Goal: Navigation & Orientation: Find specific page/section

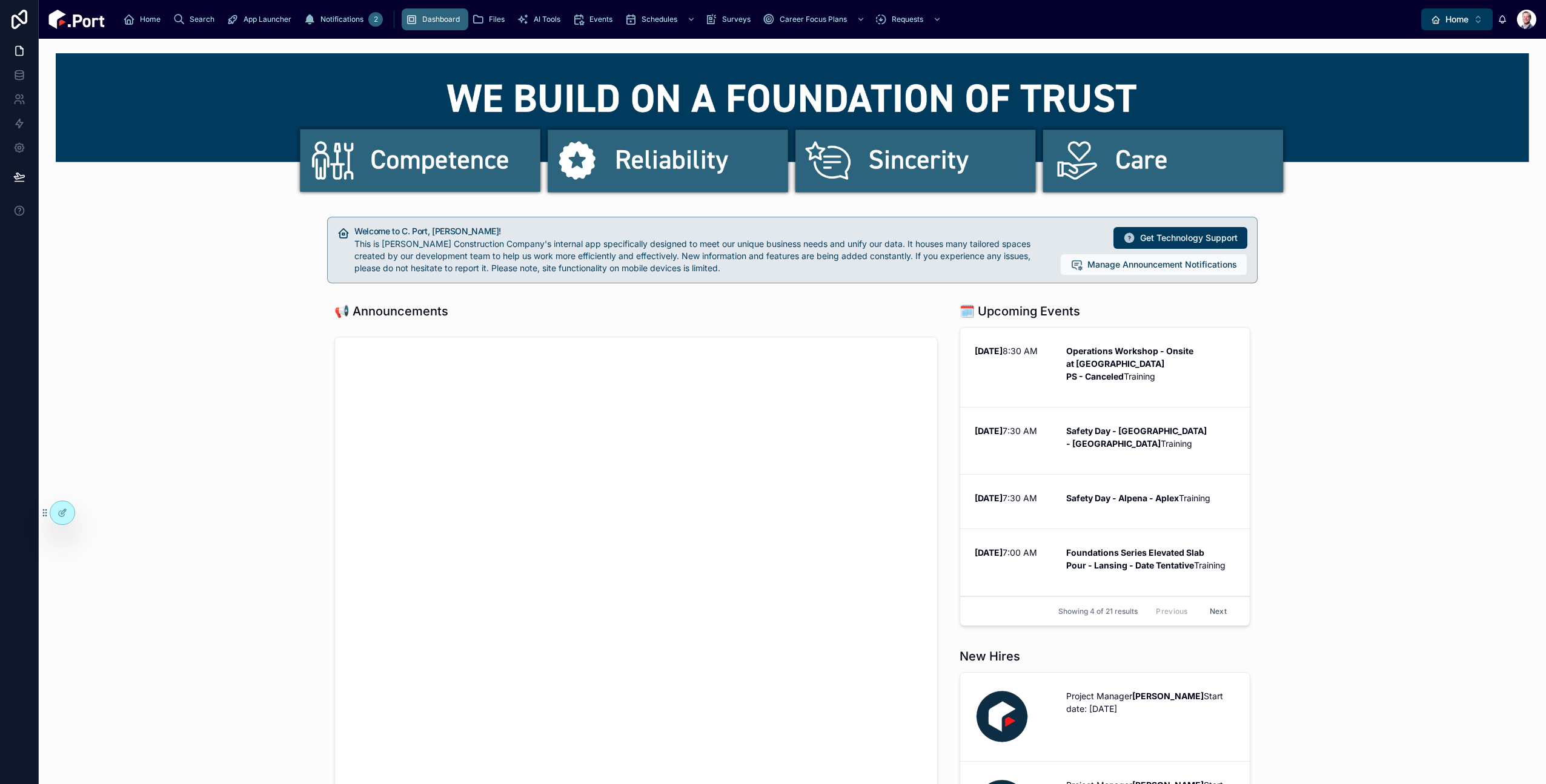
click at [1466, 24] on span "Home" at bounding box center [1456, 19] width 23 height 12
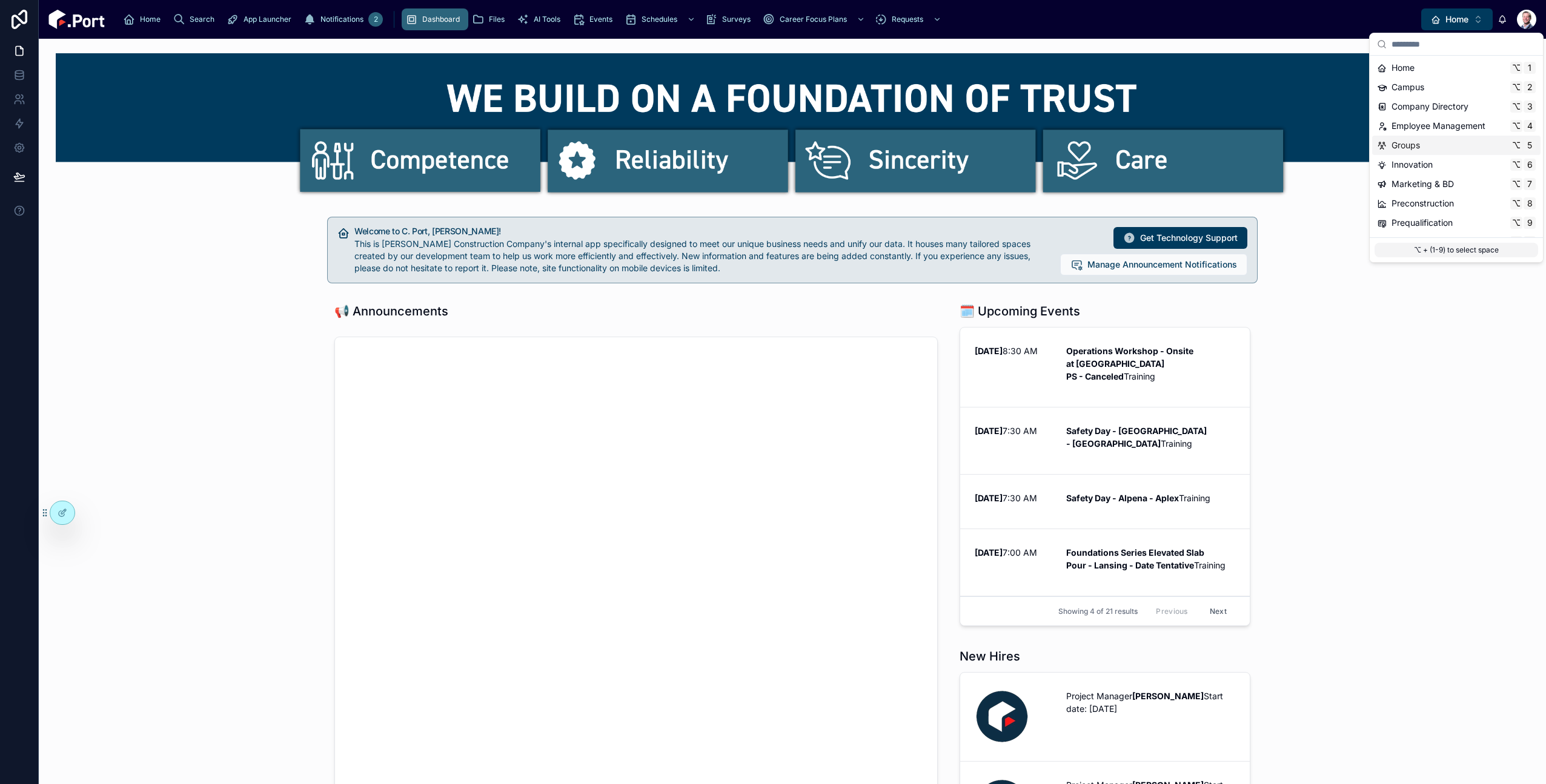
click at [1447, 149] on div "Groups ⌥ 5" at bounding box center [1456, 145] width 159 height 12
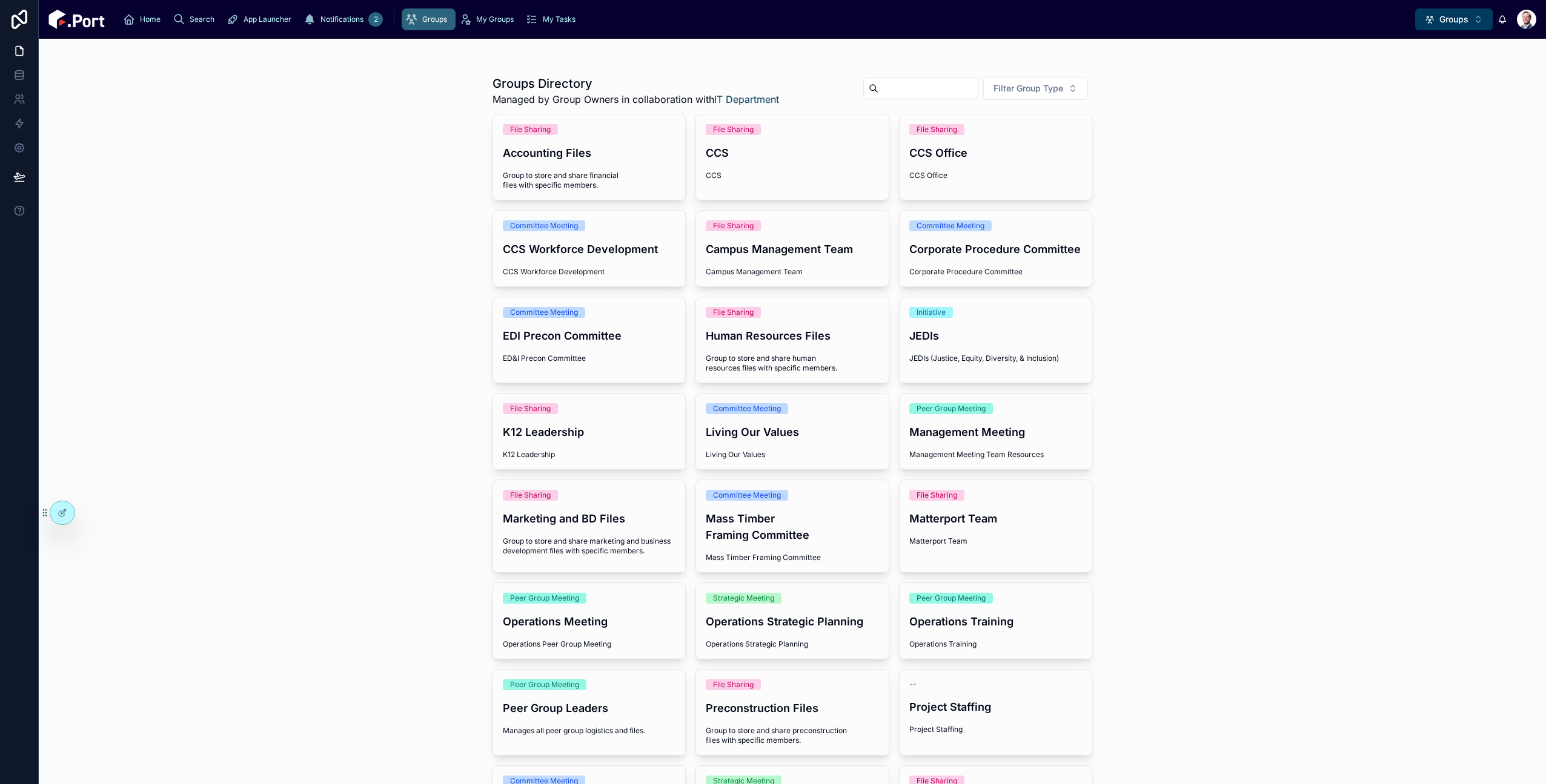
click at [476, 14] on span "My Groups" at bounding box center [495, 19] width 37 height 10
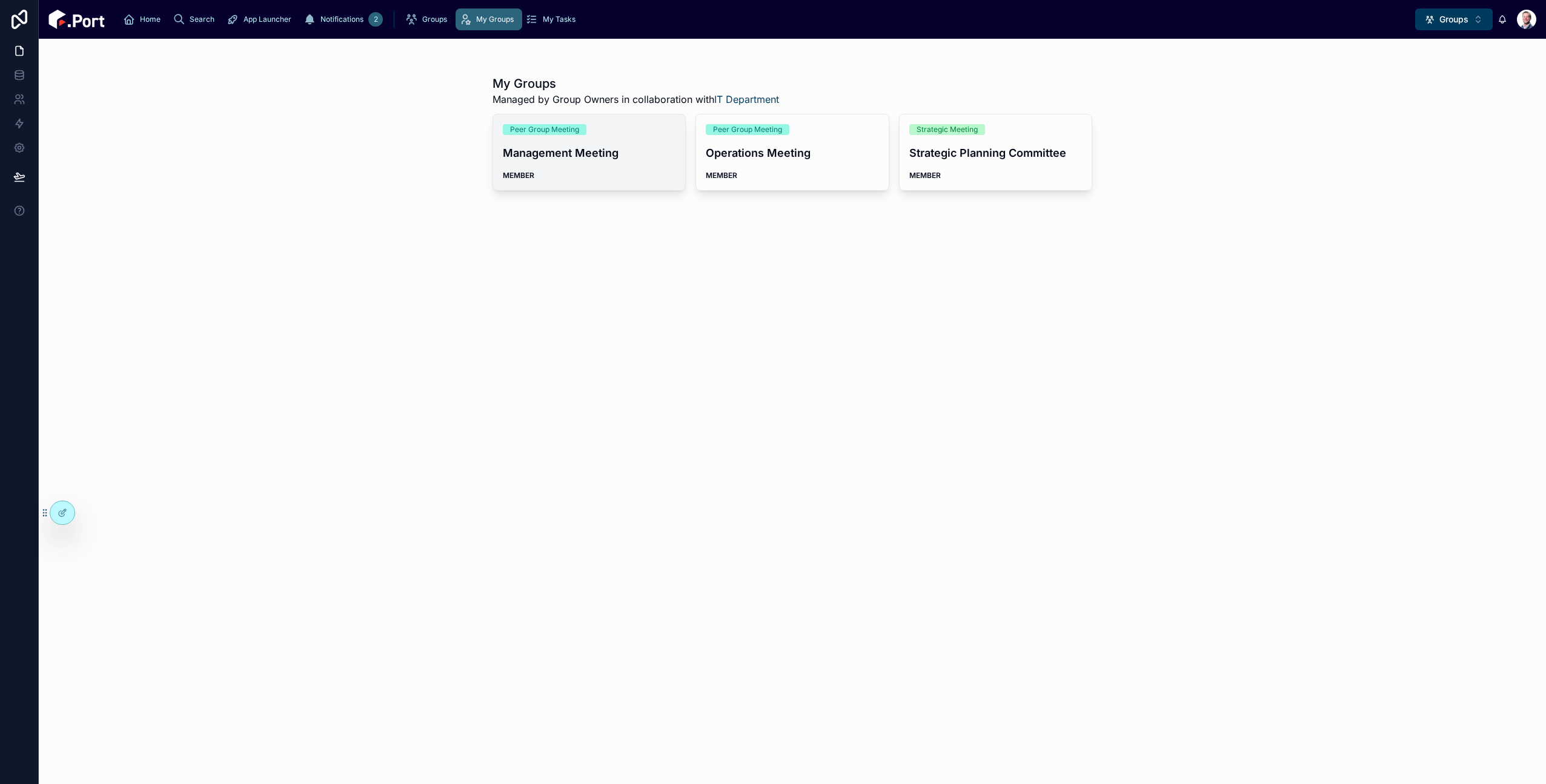
click at [557, 157] on h4 "Management Meeting" at bounding box center [589, 153] width 173 height 17
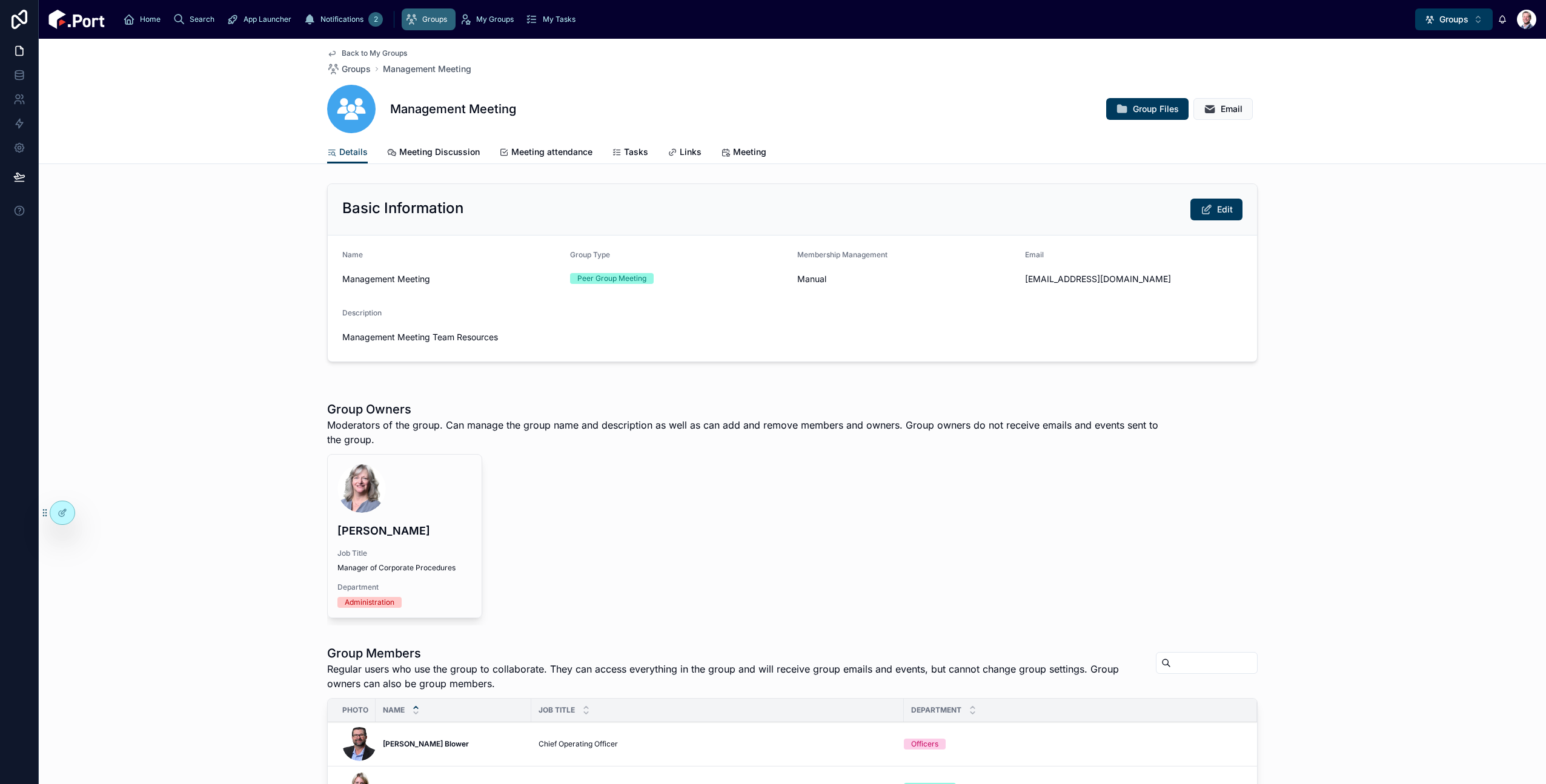
click at [557, 157] on span "Meeting attendance" at bounding box center [552, 152] width 81 height 12
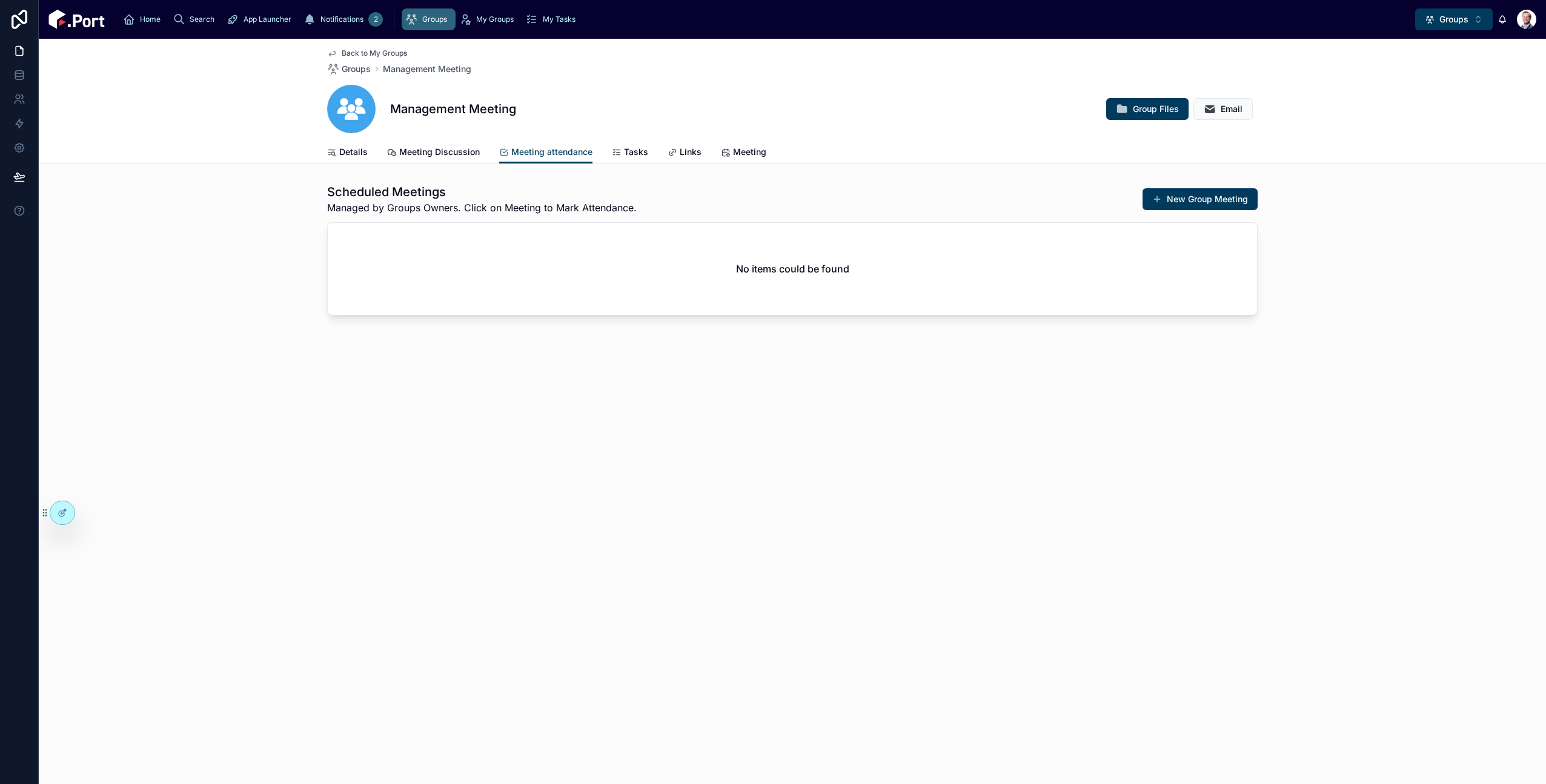
click at [642, 156] on span "Tasks" at bounding box center [635, 152] width 24 height 12
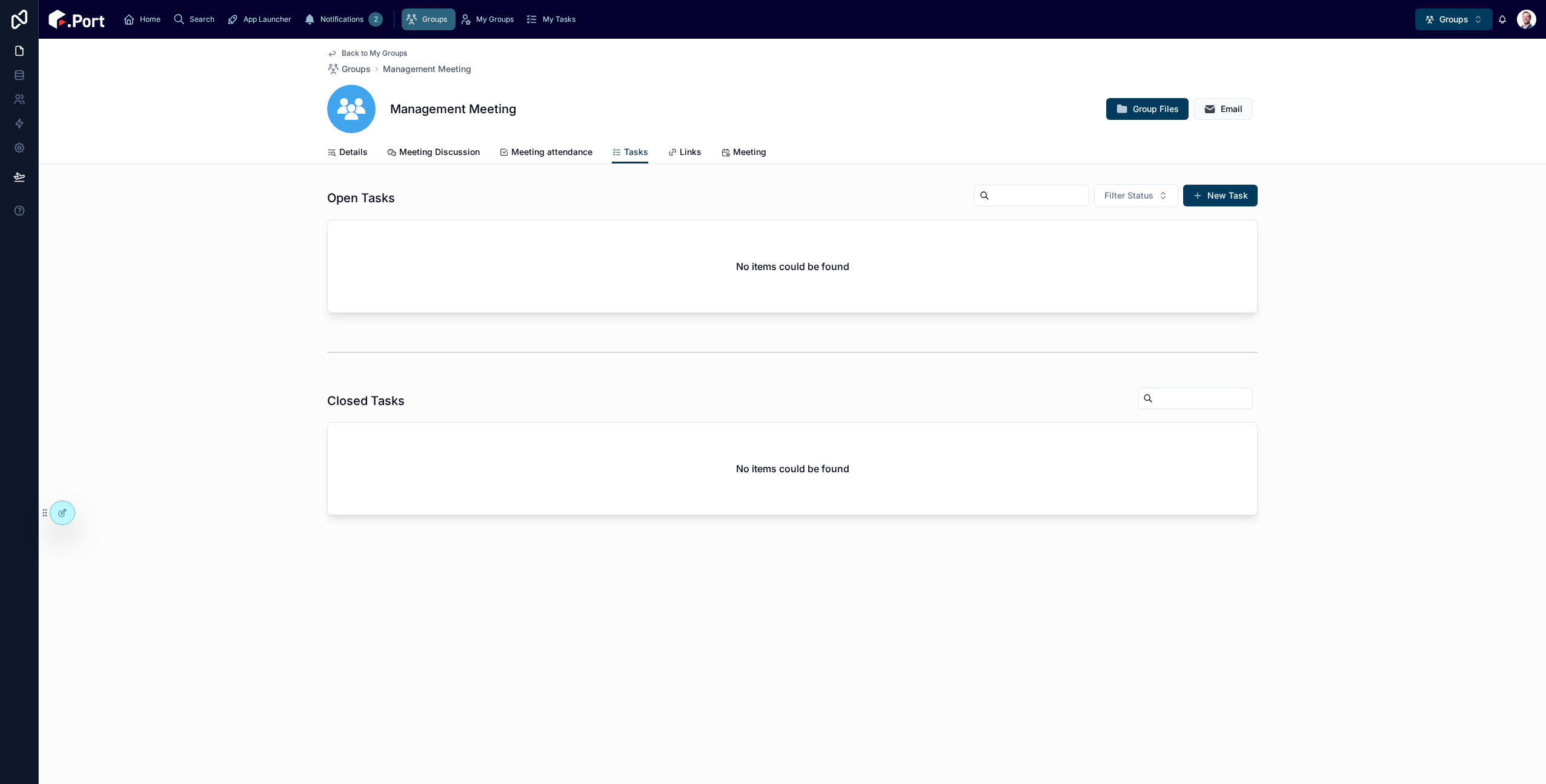
click at [685, 154] on span "Links" at bounding box center [690, 152] width 21 height 12
click at [748, 151] on span "Meeting" at bounding box center [750, 152] width 33 height 12
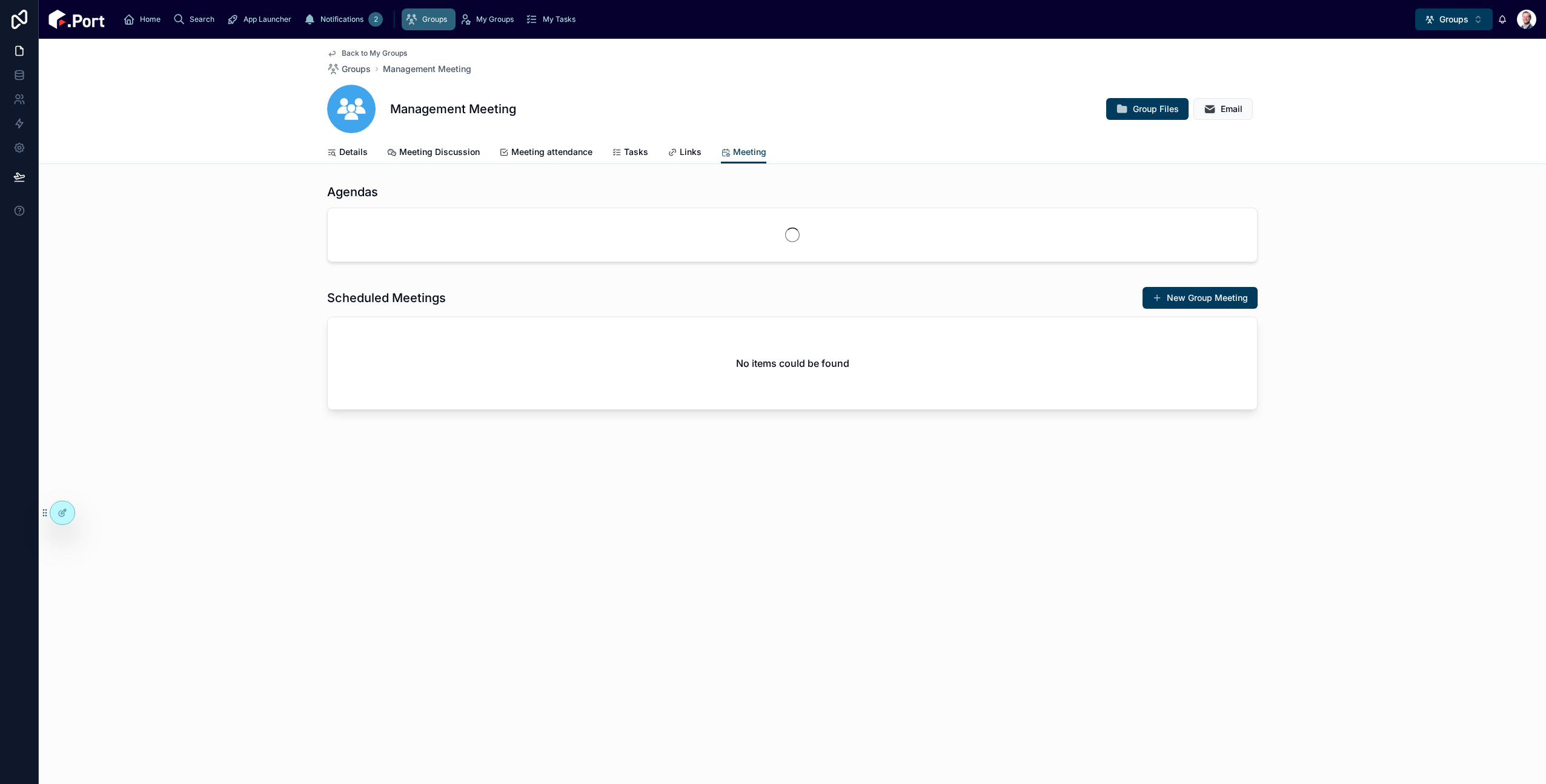
click at [355, 158] on link "Details" at bounding box center [347, 153] width 41 height 24
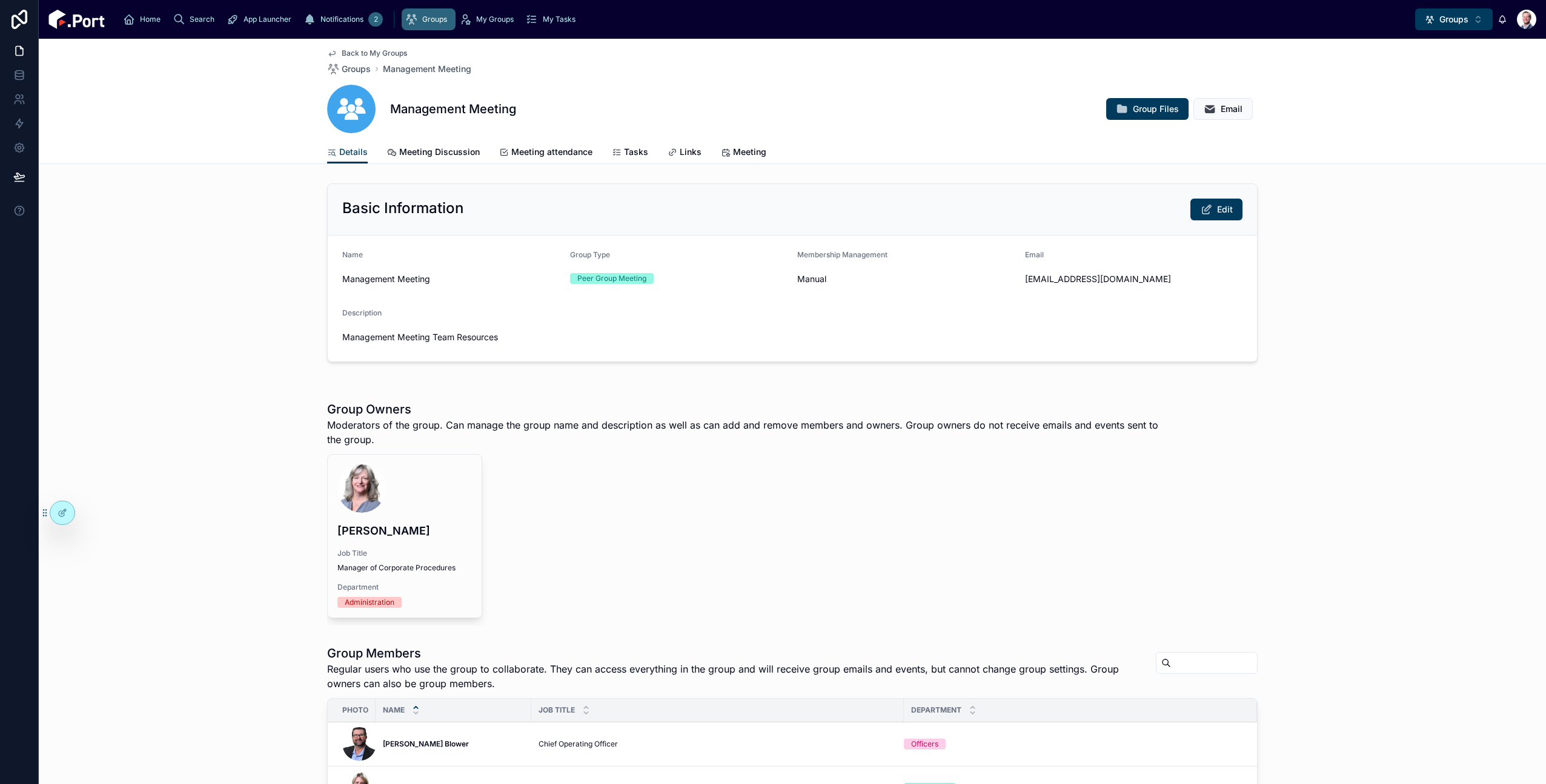
click at [443, 153] on span "Meeting Discussion" at bounding box center [439, 152] width 80 height 12
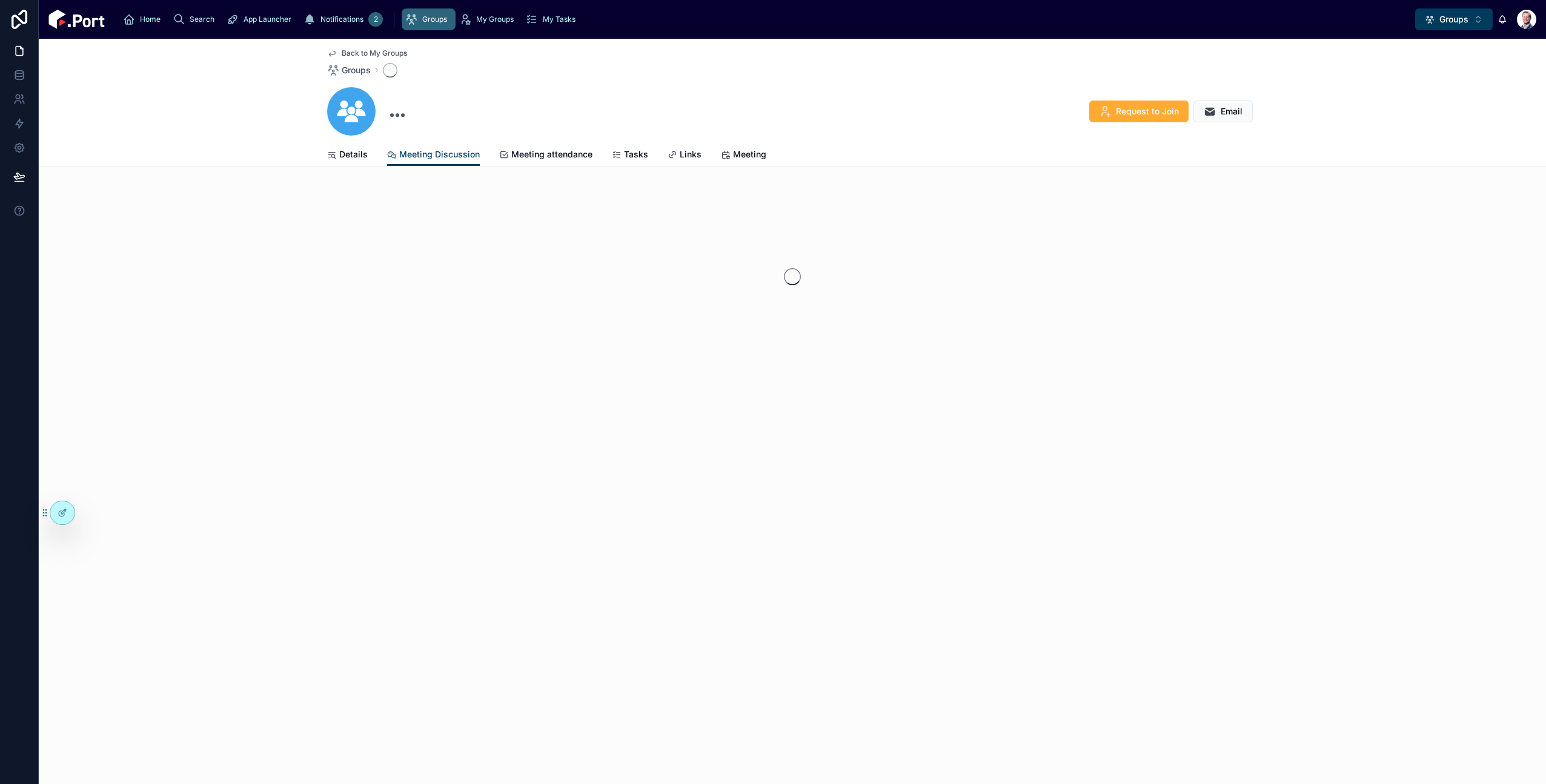
click at [372, 54] on span "Back to My Groups" at bounding box center [375, 53] width 65 height 10
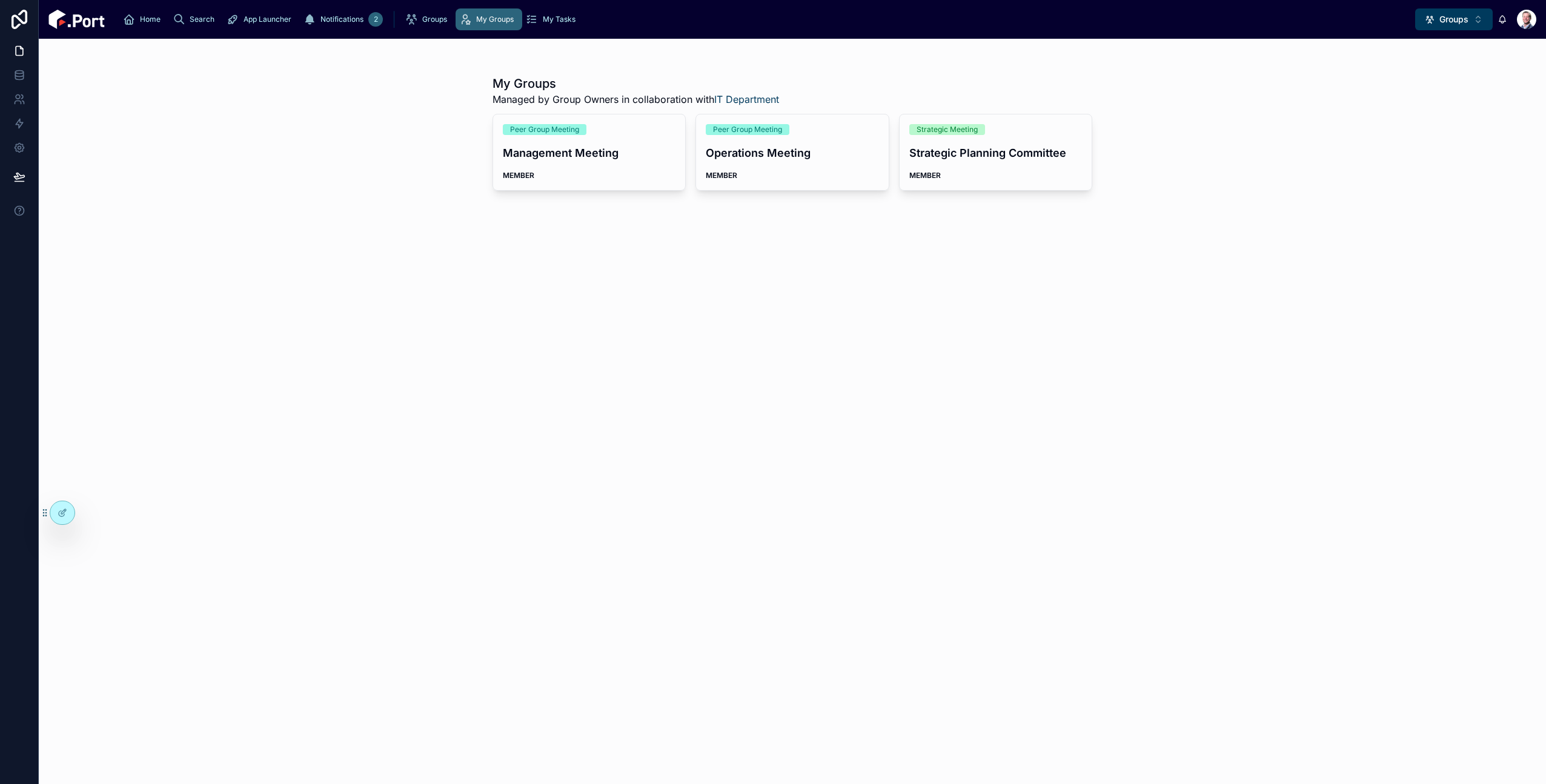
click at [406, 25] on div "Groups" at bounding box center [429, 19] width 47 height 19
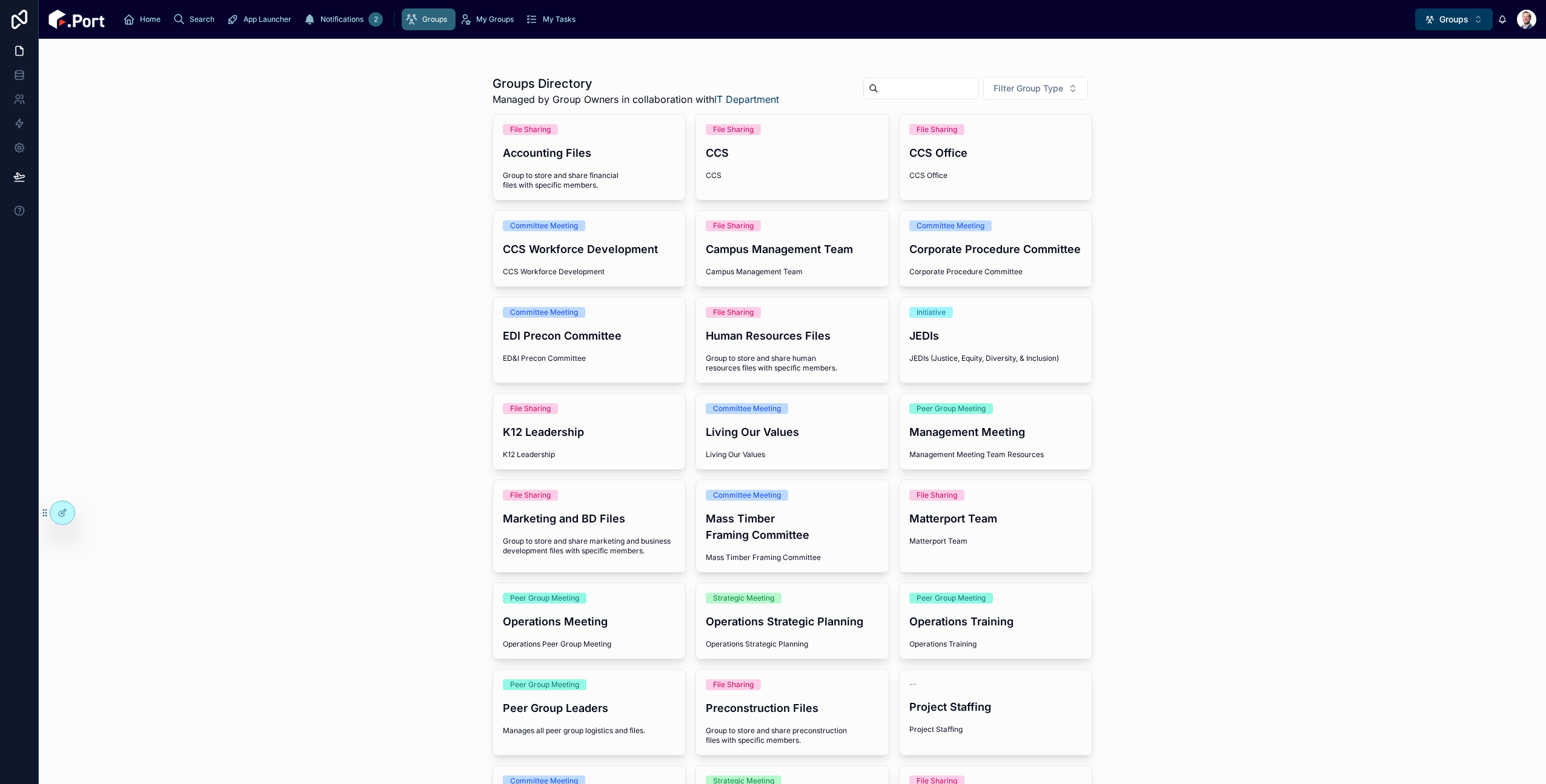
click at [542, 16] on span "My Tasks" at bounding box center [558, 19] width 33 height 10
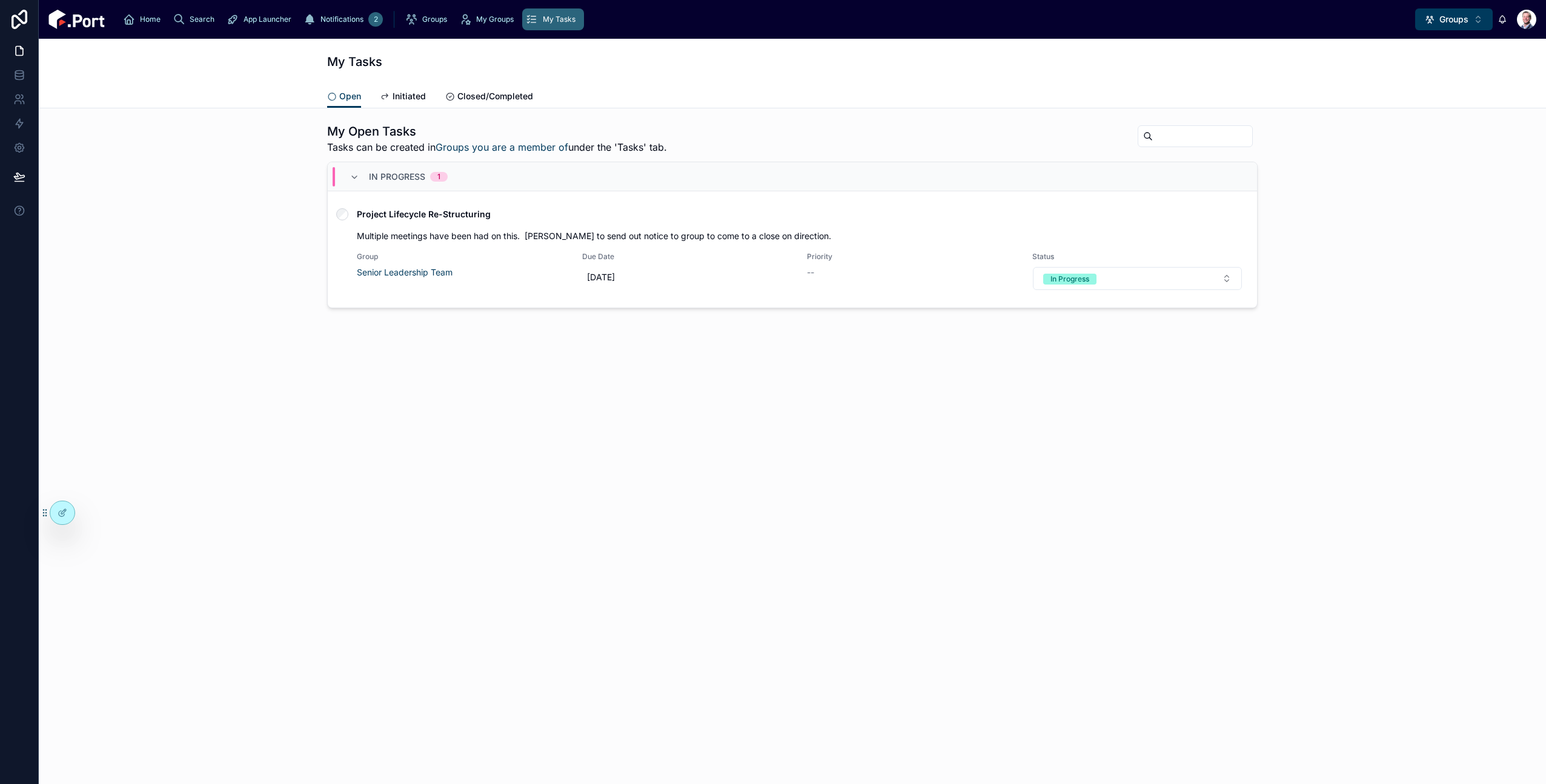
click at [422, 21] on span "Groups" at bounding box center [434, 19] width 25 height 10
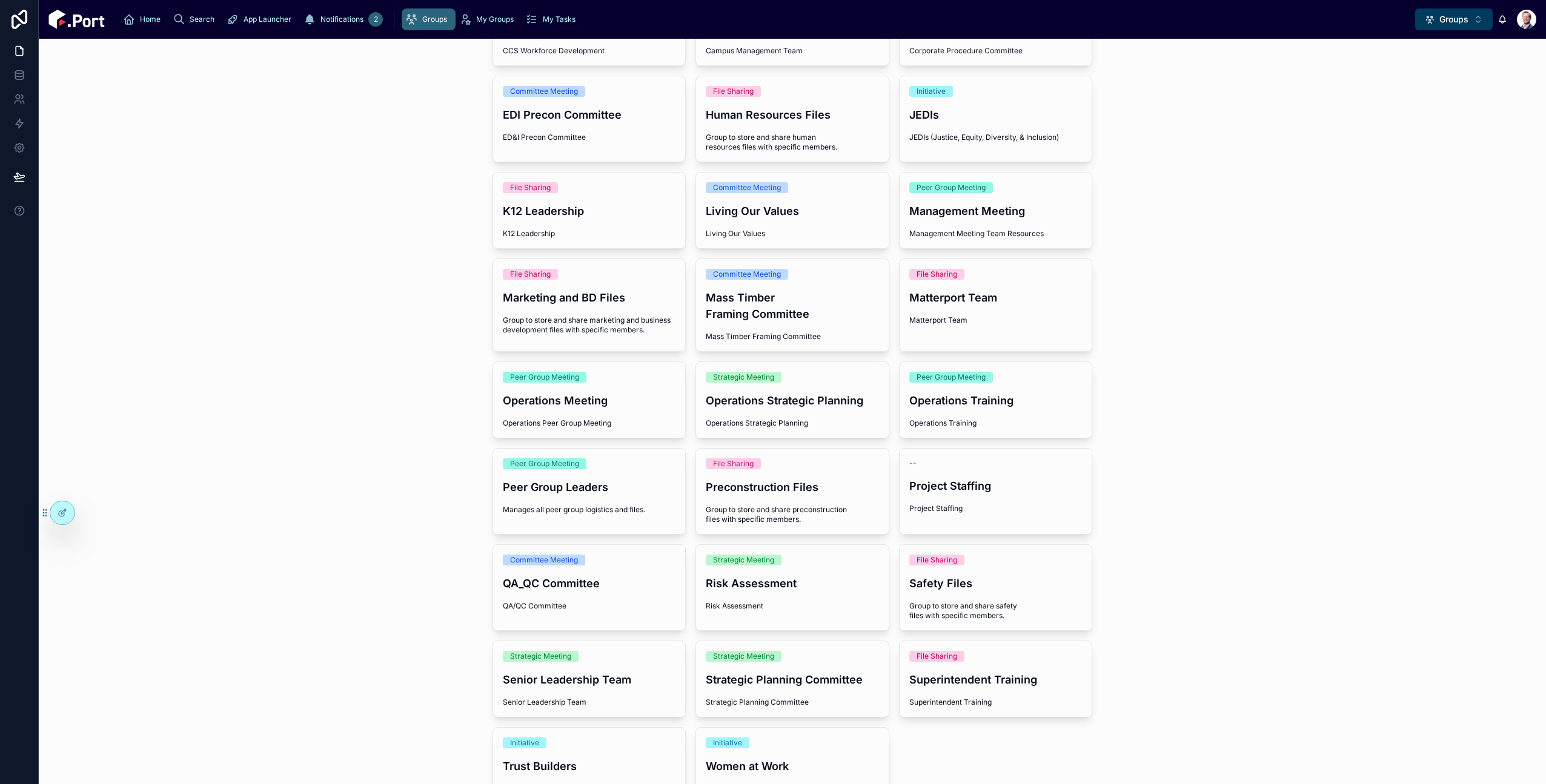
scroll to position [294, 0]
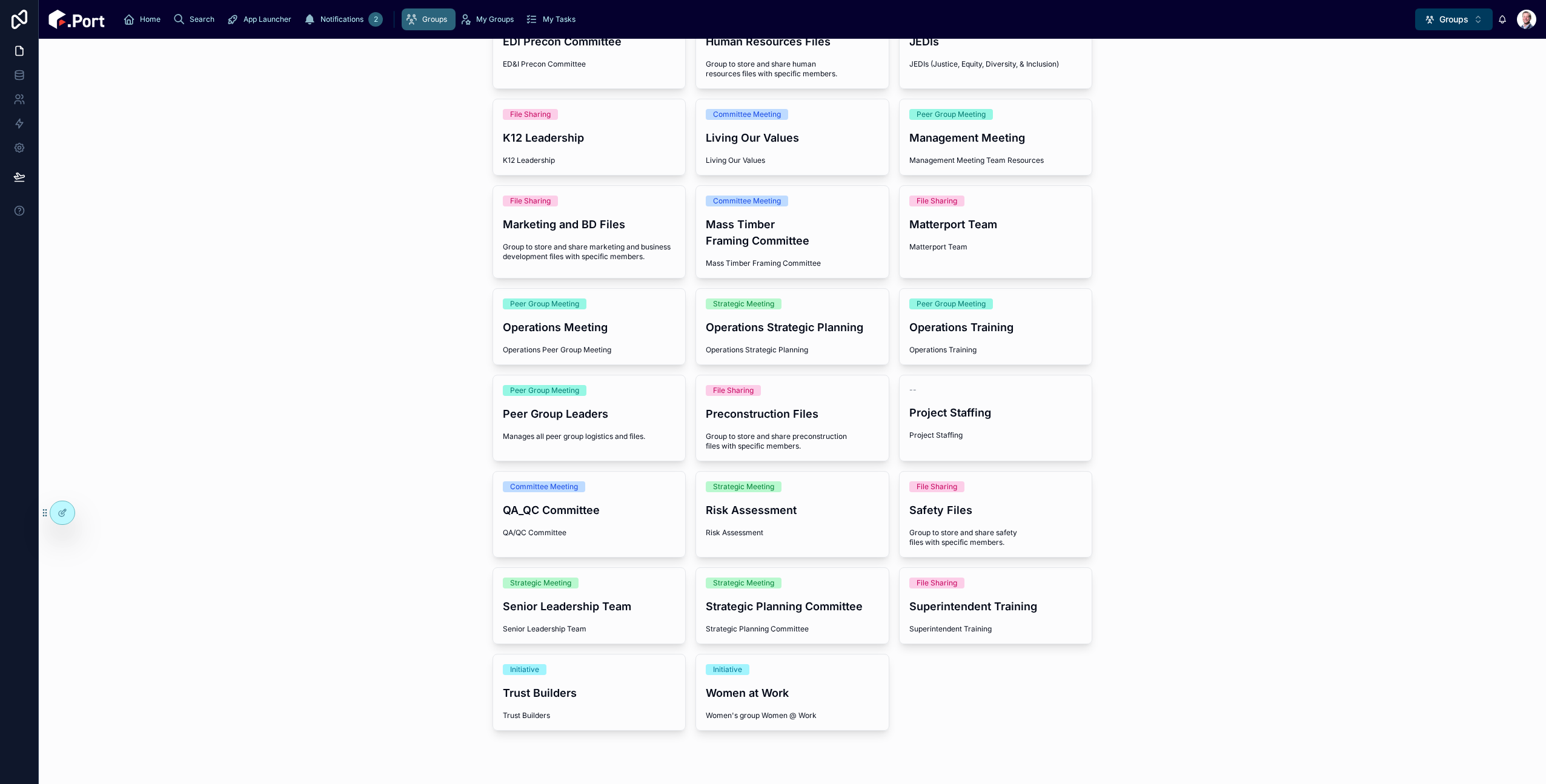
click at [775, 700] on h4 "Women at Work" at bounding box center [792, 693] width 173 height 17
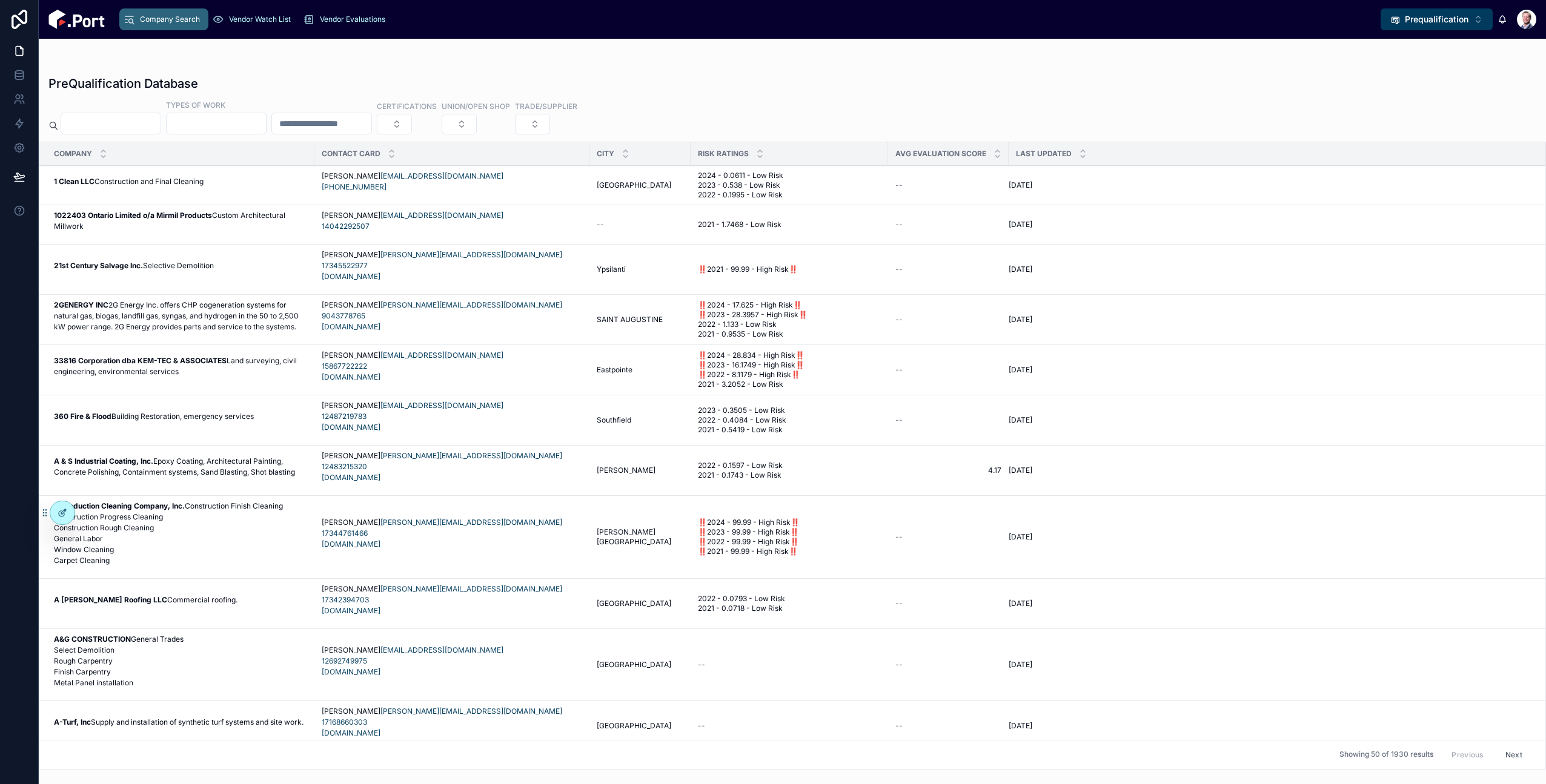
click at [66, 510] on icon at bounding box center [62, 513] width 10 height 10
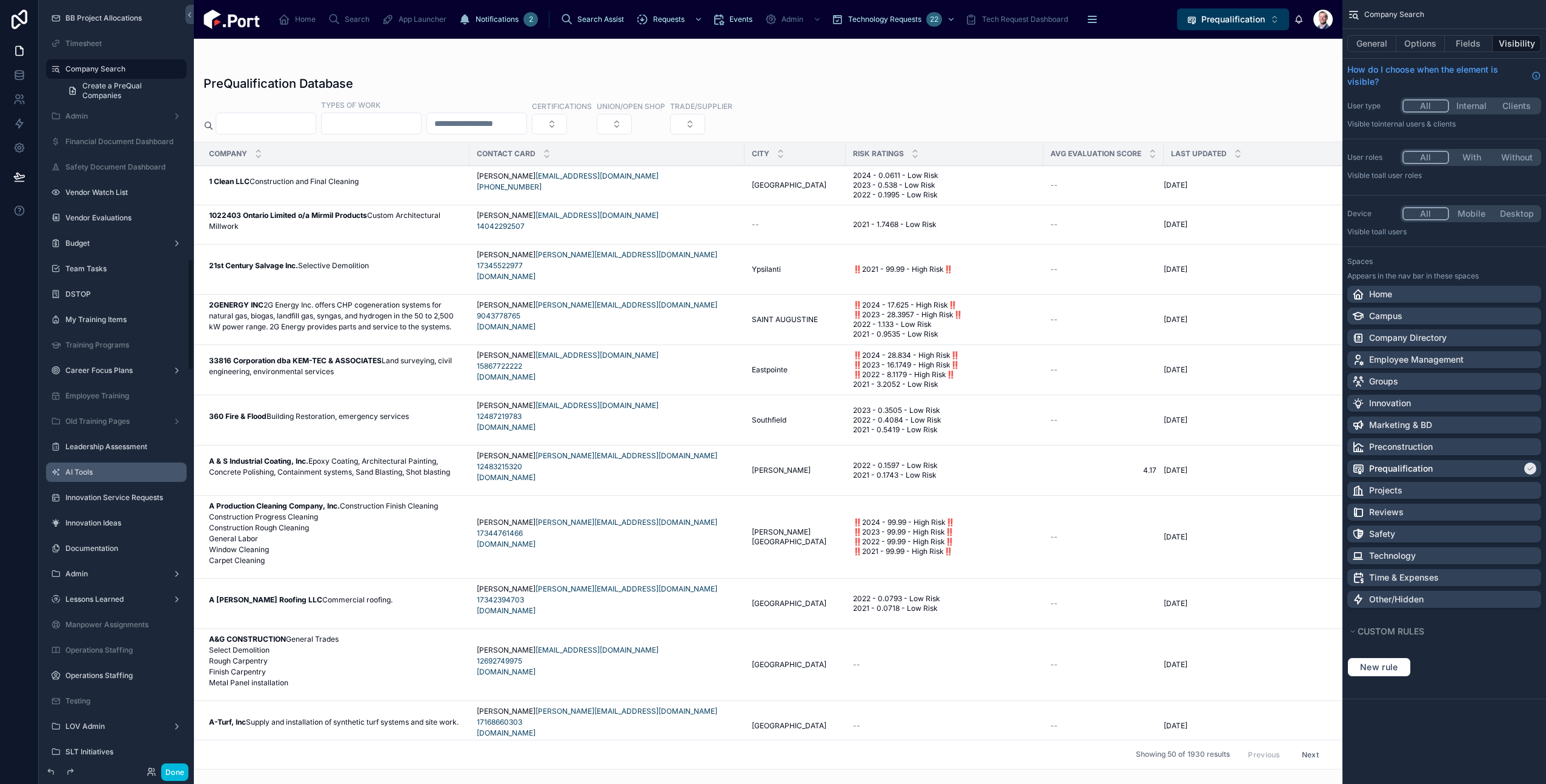
scroll to position [1776, 0]
